Goal: Purchase product/service

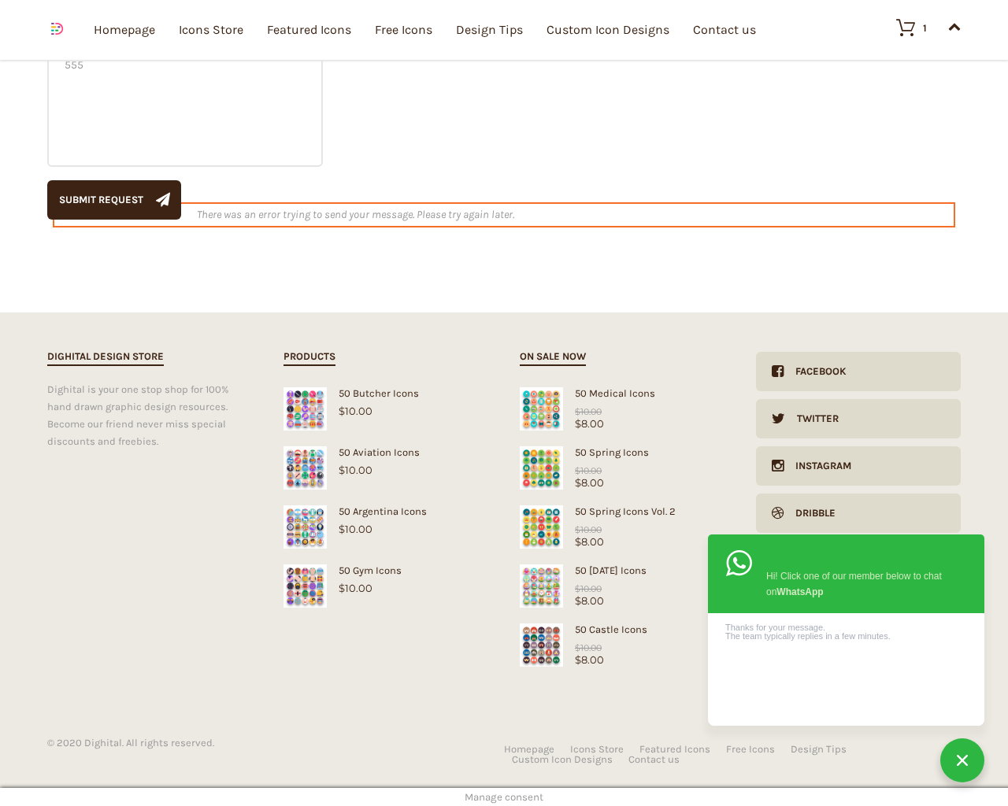
scroll to position [521, 0]
type textarea "20"
type input "1"
type input "20"
checkbox input "false"
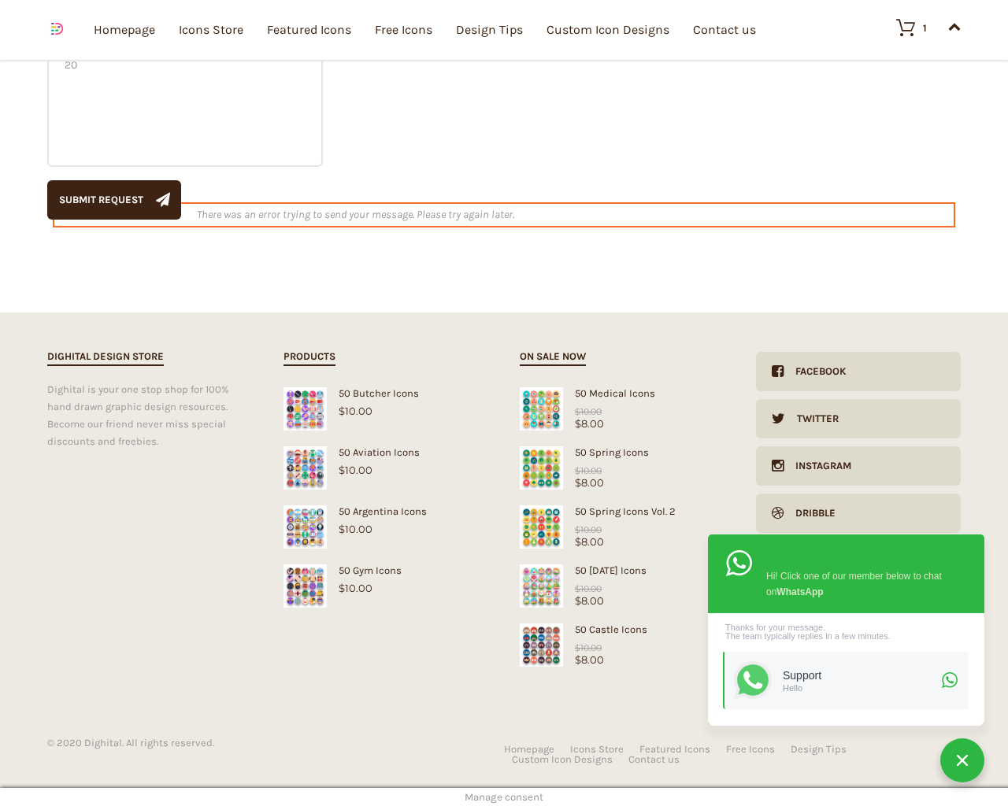
type input "KfnqDuxw"
type input "[EMAIL_ADDRESS][DOMAIN_NAME]"
checkbox input "false"
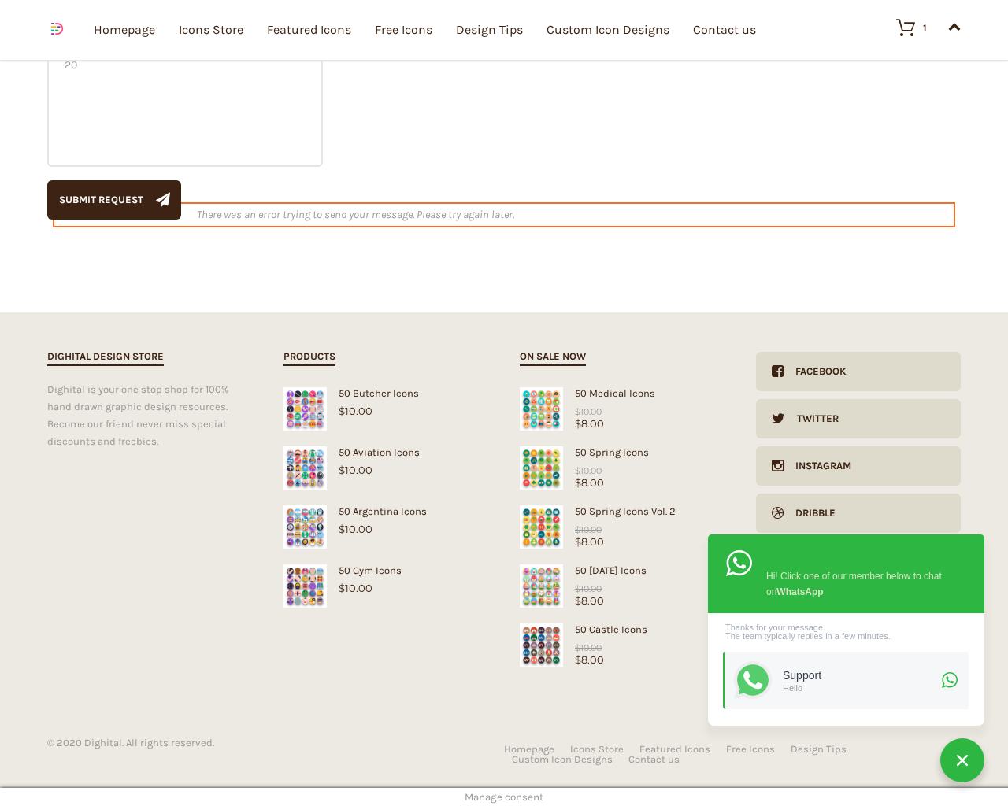
select select "dark"
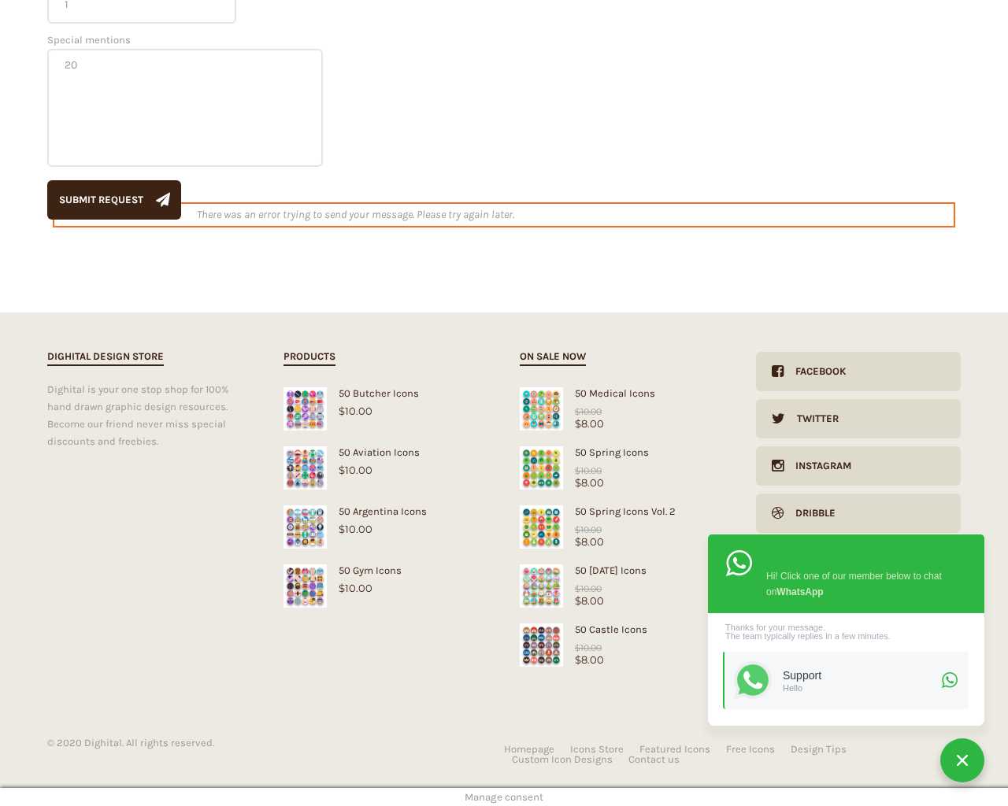
scroll to position [278, 0]
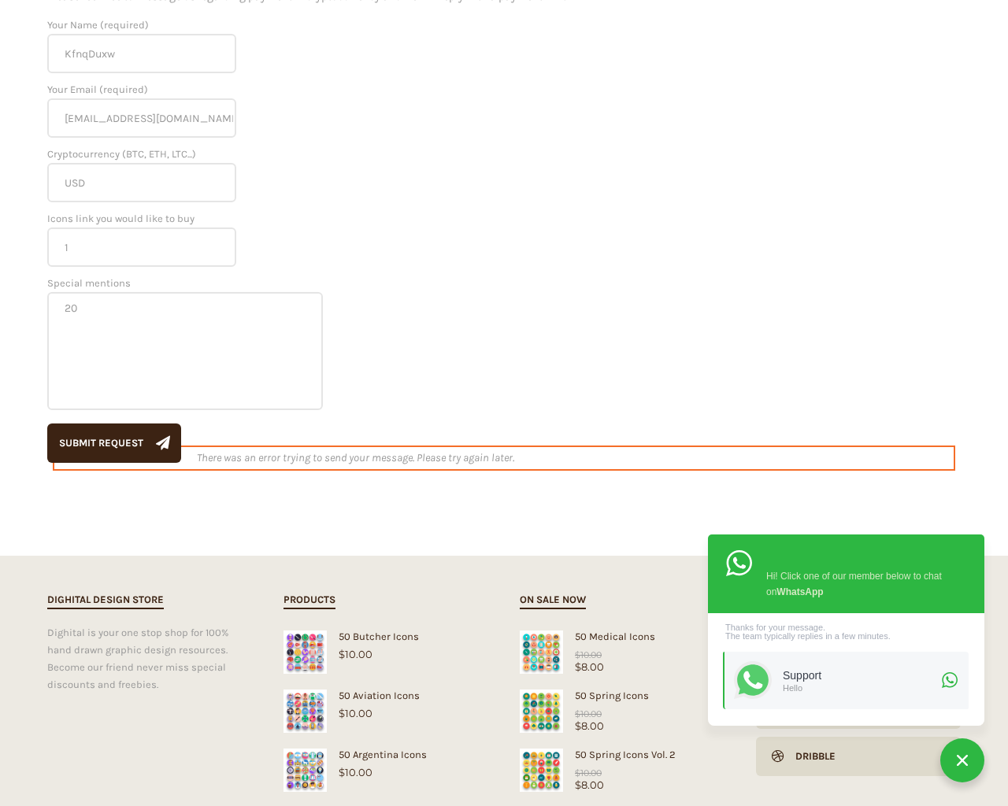
scroll to position [521, 0]
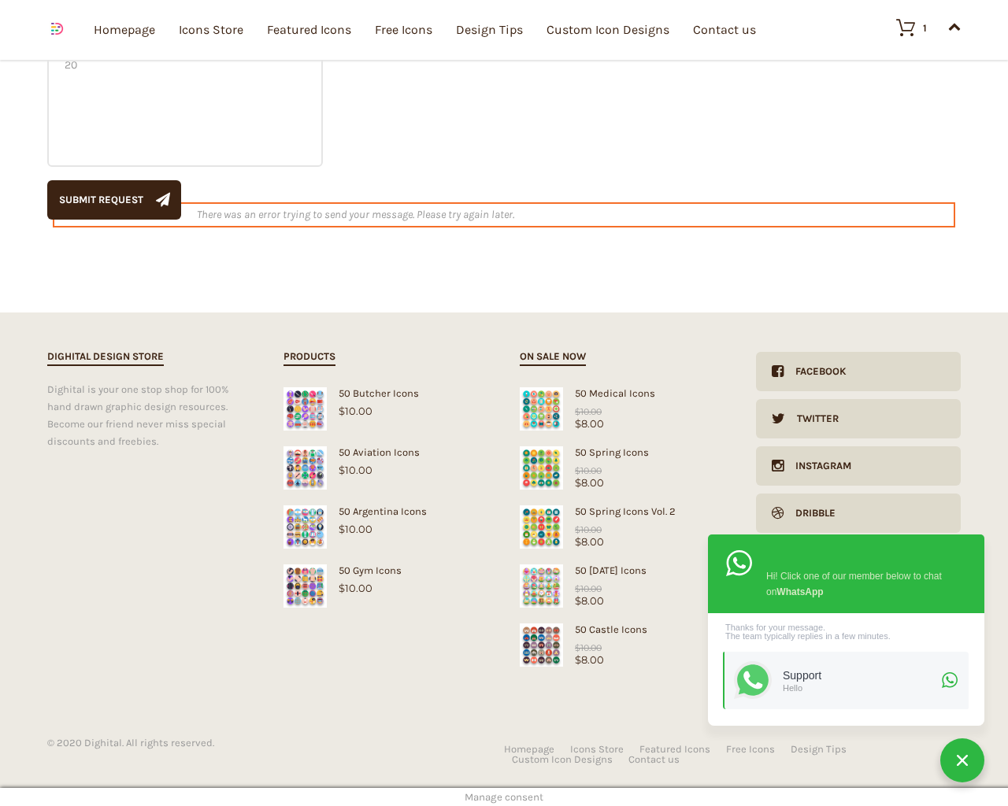
click at [465, 428] on input "Hide Price" at bounding box center [470, 433] width 10 height 10
checkbox input "true"
click at [465, 692] on input "Send me a copy of this e-mail" at bounding box center [470, 697] width 10 height 10
checkbox input "true"
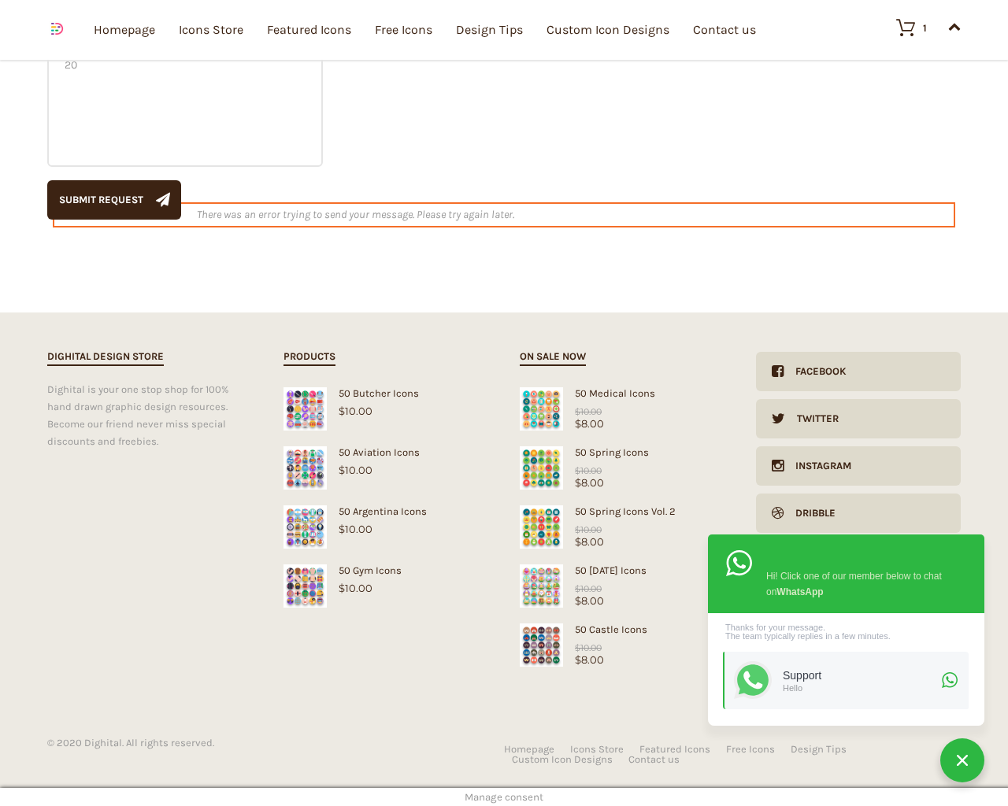
checkbox input "true"
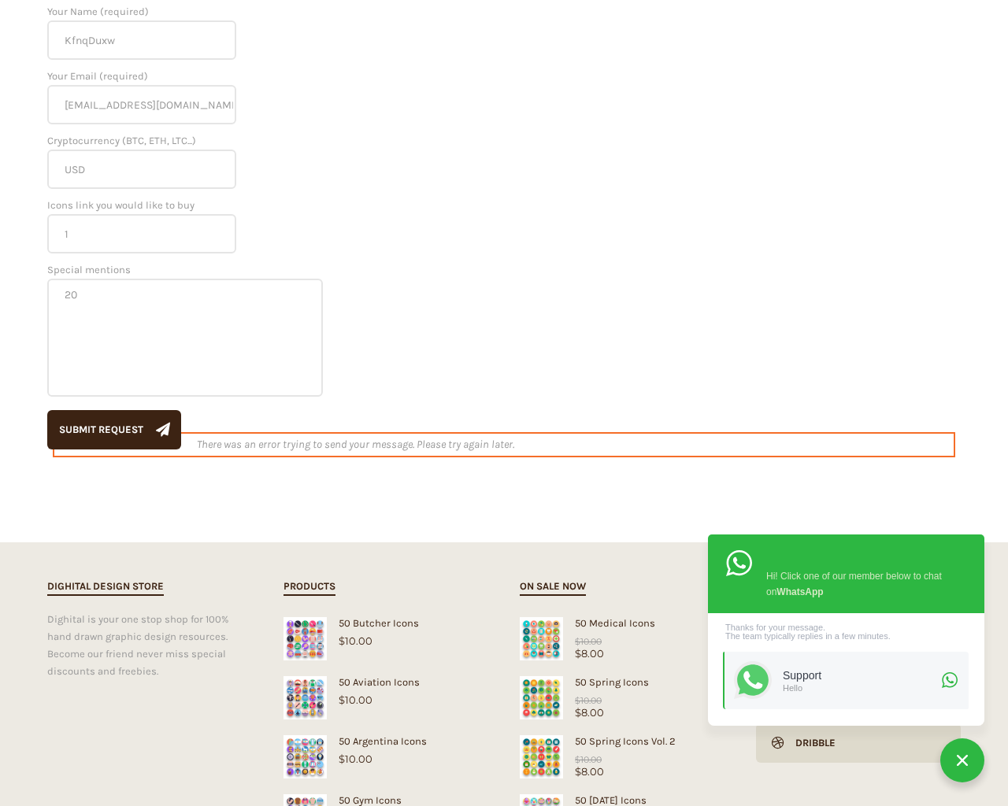
scroll to position [0, 0]
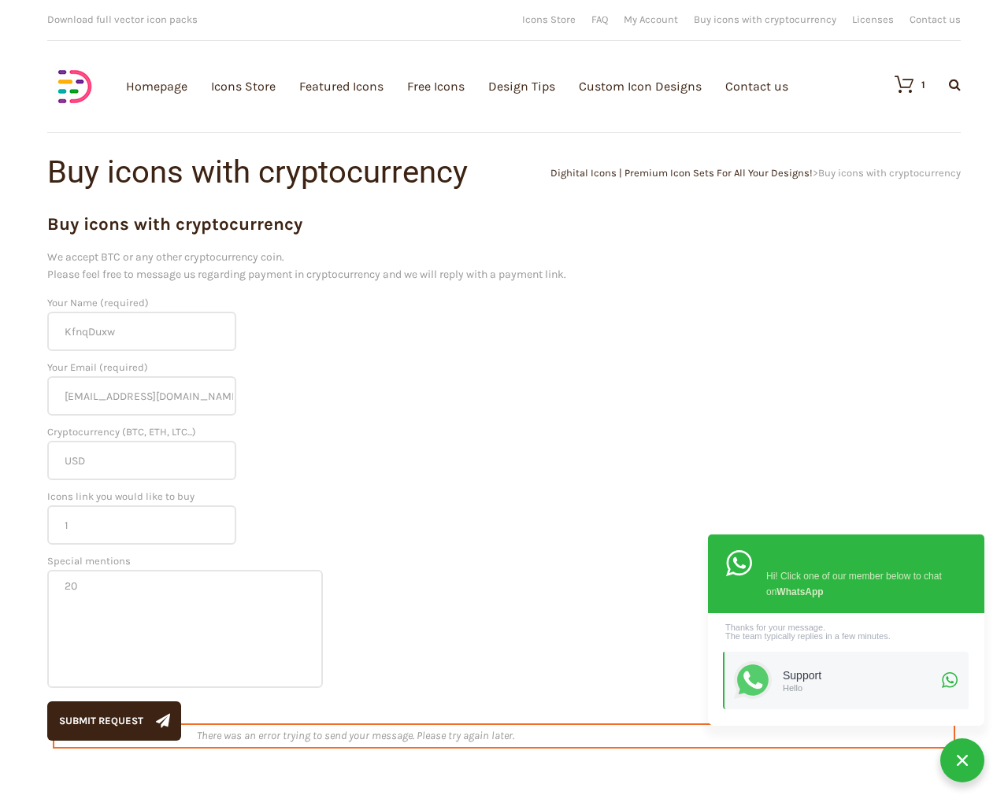
click at [465, 428] on input "Hide Price" at bounding box center [470, 433] width 10 height 10
checkbox input "false"
click at [465, 692] on input "Send me a copy of this e-mail" at bounding box center [470, 697] width 10 height 10
checkbox input "false"
